Goal: Go to known website: Access a specific website the user already knows

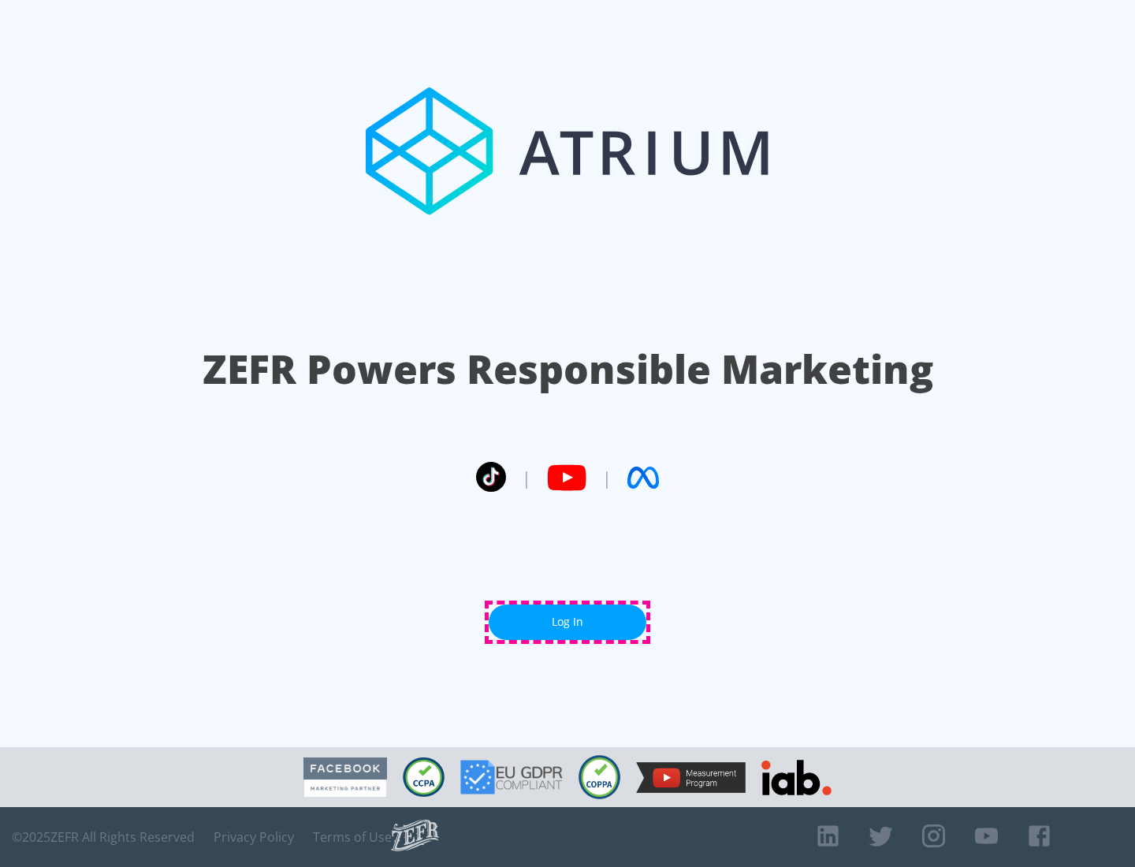
click at [568, 622] on link "Log In" at bounding box center [568, 622] width 158 height 35
